Goal: Transaction & Acquisition: Purchase product/service

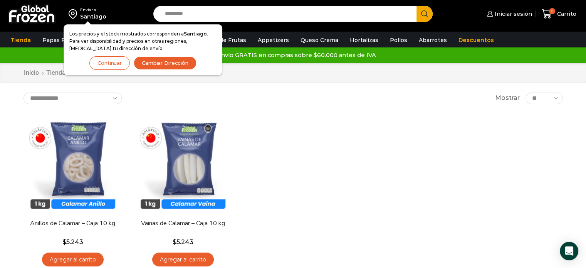
click at [306, 124] on div "En stock Vista Rápida Anillos de Calamar – Caja 10 kg $ 5.243 Agregar al carrit…" at bounding box center [293, 193] width 551 height 168
click at [279, 124] on div "En stock Vista Rápida Anillos de Calamar – Caja 10 kg $ 5.243 Agregar al carrit…" at bounding box center [293, 193] width 551 height 168
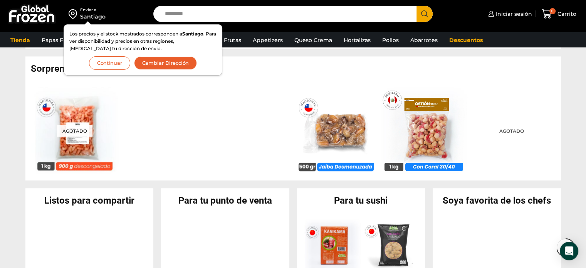
scroll to position [616, 0]
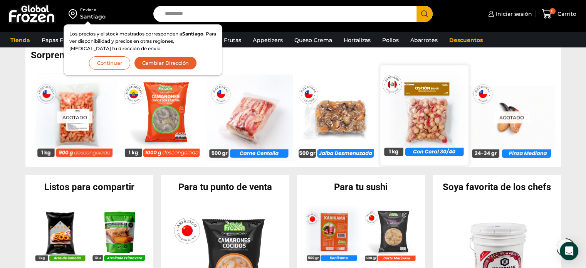
click at [430, 121] on img at bounding box center [424, 115] width 88 height 88
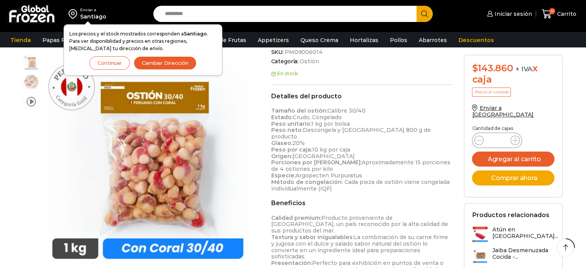
scroll to position [115, 0]
